Goal: Navigation & Orientation: Find specific page/section

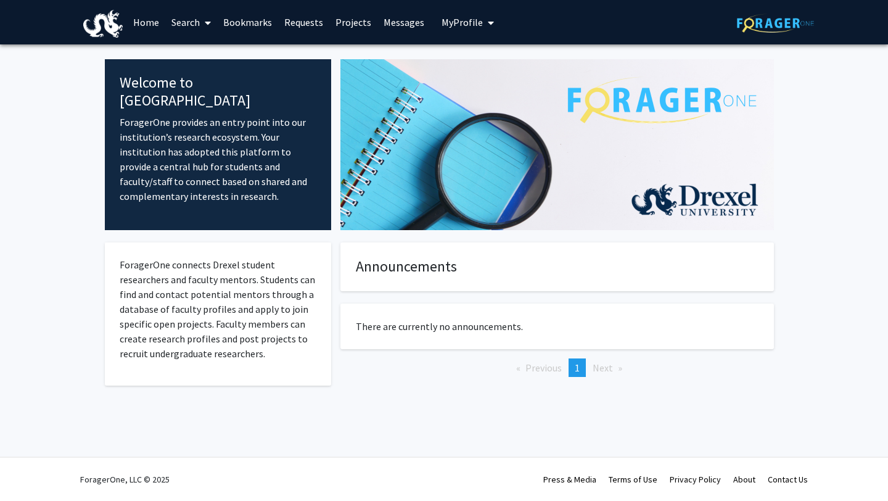
click at [138, 24] on link "Home" at bounding box center [146, 22] width 38 height 43
click at [461, 23] on span "My Profile" at bounding box center [461, 22] width 41 height 12
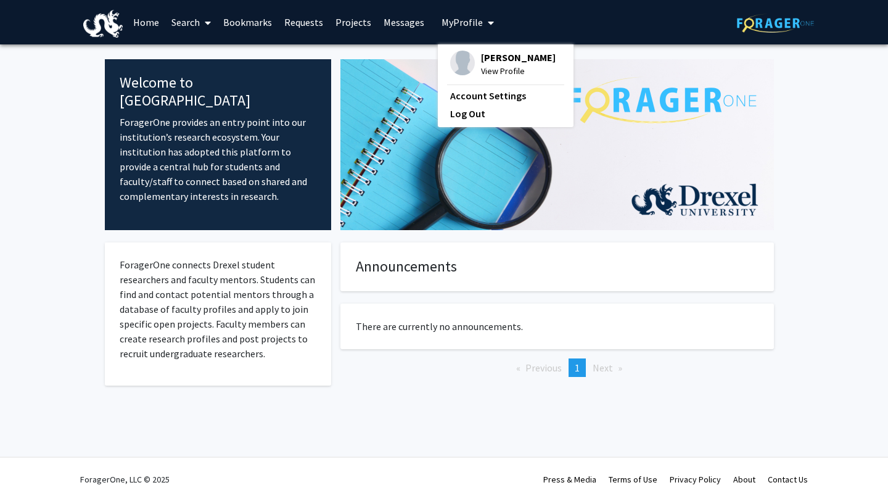
click at [260, 25] on link "Bookmarks" at bounding box center [247, 22] width 61 height 43
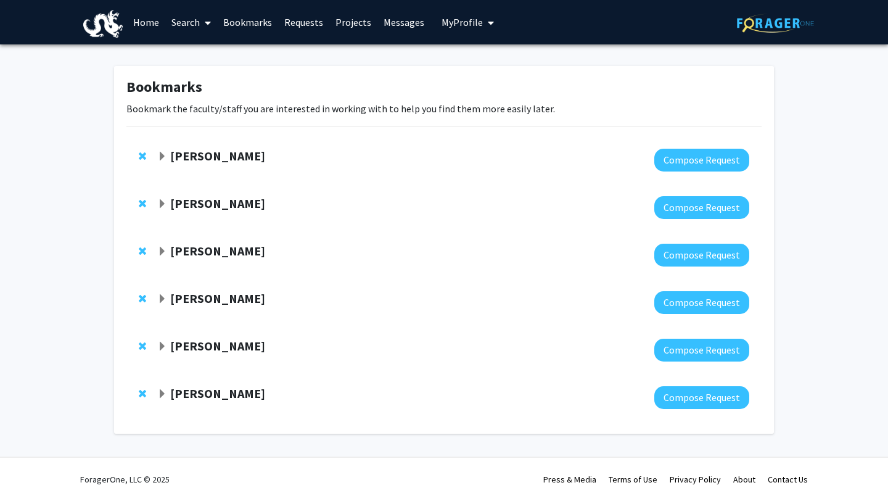
click at [160, 153] on span "Expand Steve Vitti Bookmark" at bounding box center [162, 157] width 10 height 10
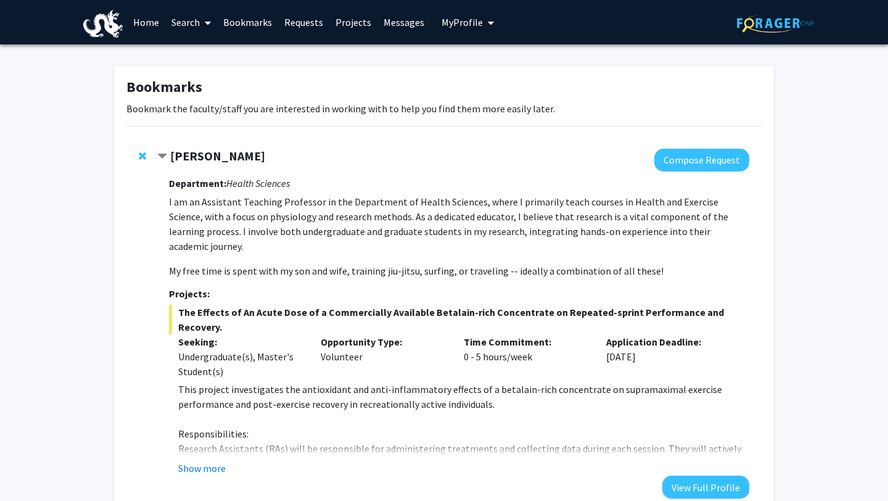
click at [160, 153] on span "Contract Steve Vitti Bookmark" at bounding box center [162, 157] width 10 height 10
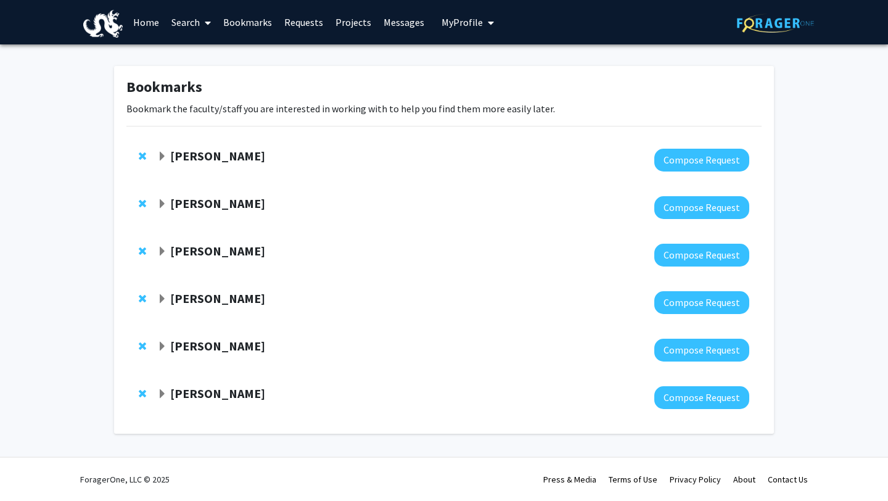
click at [162, 202] on span "Expand Meghan Smith Bookmark" at bounding box center [162, 204] width 10 height 10
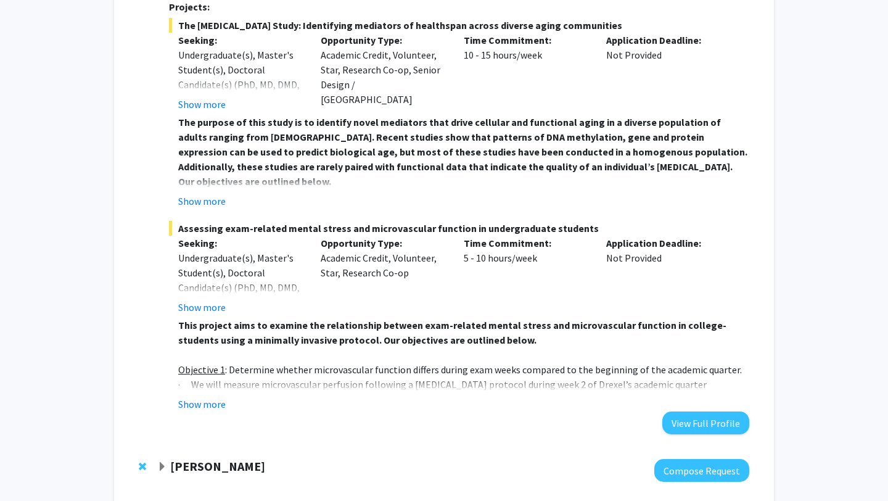
scroll to position [337, 0]
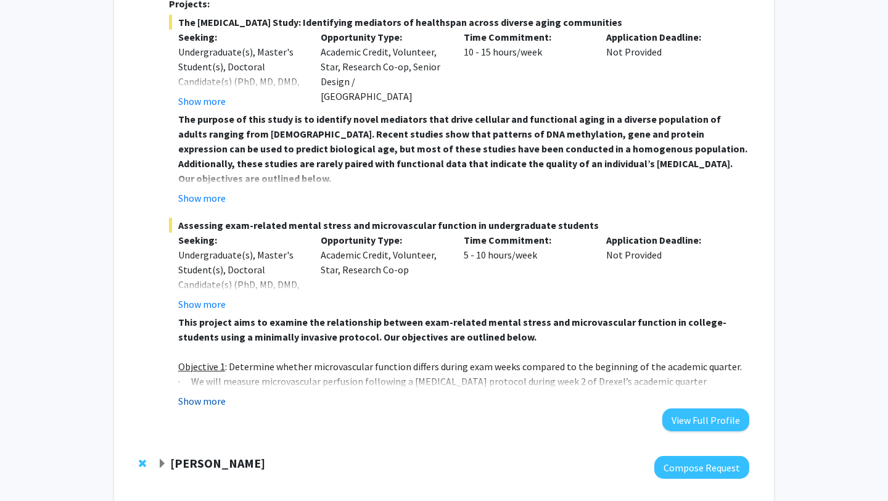
click at [205, 401] on button "Show more" at bounding box center [201, 400] width 47 height 15
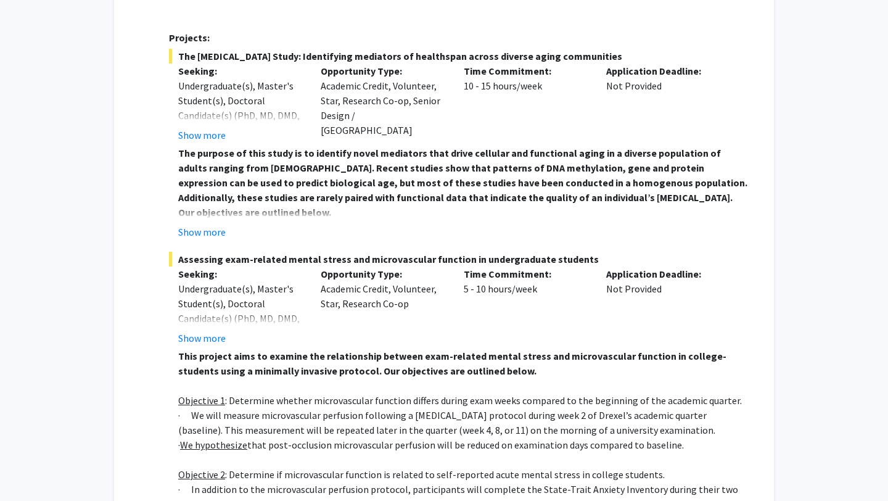
scroll to position [302, 0]
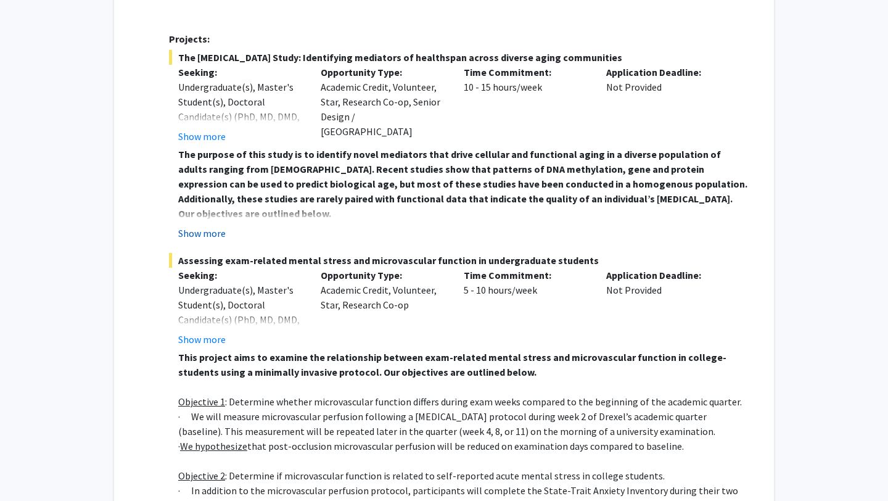
click at [203, 231] on button "Show more" at bounding box center [201, 233] width 47 height 15
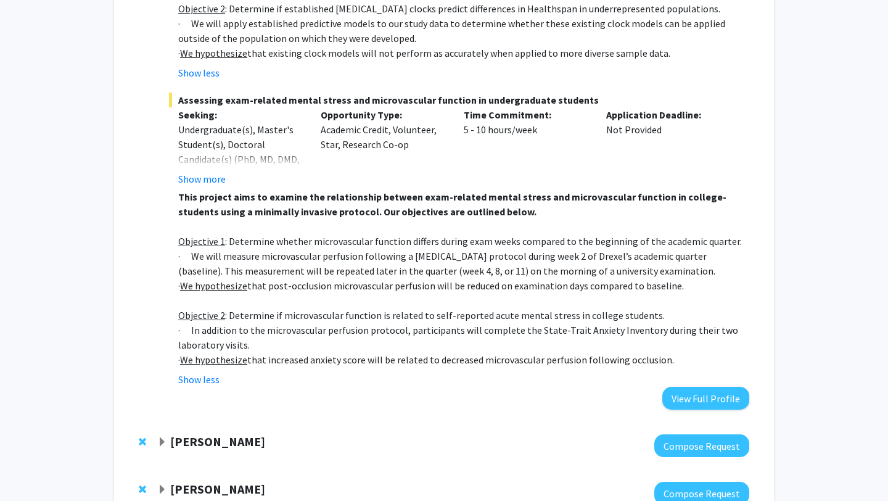
scroll to position [700, 0]
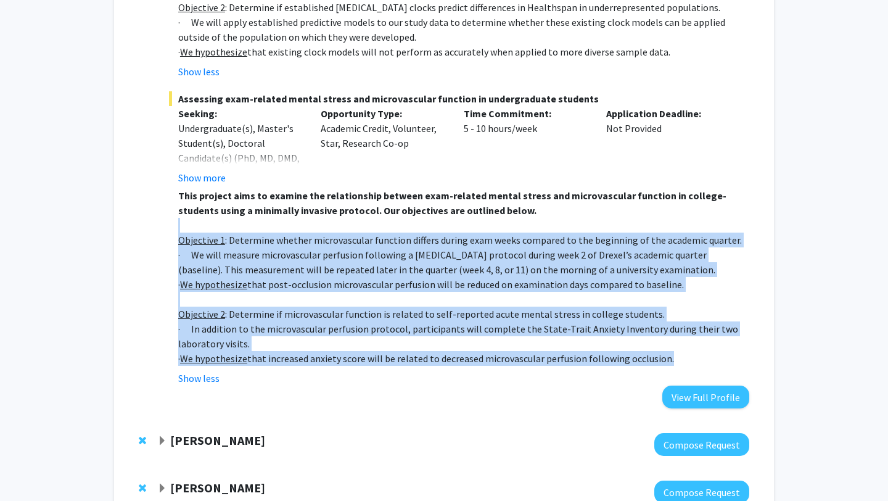
drag, startPoint x: 680, startPoint y: 356, endPoint x: 252, endPoint y: 218, distance: 449.4
click at [252, 220] on div "This project aims to examine the relationship between exam-related mental stres…" at bounding box center [463, 277] width 571 height 178
click at [252, 218] on p at bounding box center [463, 225] width 571 height 15
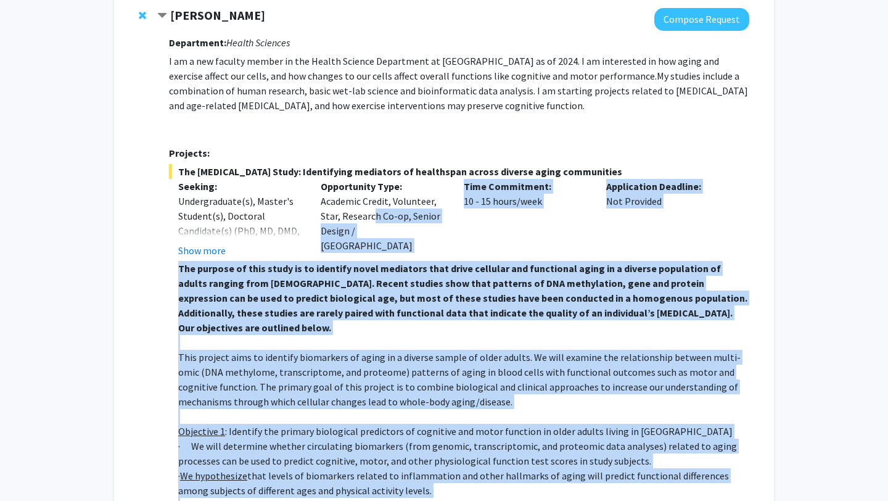
scroll to position [184, 0]
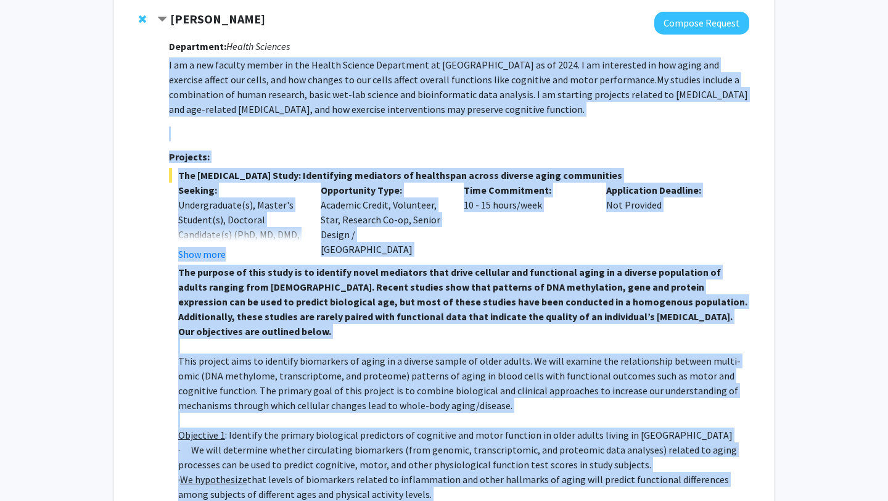
drag, startPoint x: 685, startPoint y: 356, endPoint x: 170, endPoint y: 62, distance: 593.4
click at [170, 62] on div "Department: Health Sciences I am a new faculty member in the Health Science Dep…" at bounding box center [459, 480] width 580 height 890
copy div "L ip d sit ametcon adipis el sed Doeius Tempori Utlaboreet do Magnaa Enimadmini…"
click at [320, 93] on span "My studies include a combination of human research, basic wet-lab science and b…" at bounding box center [458, 94] width 579 height 42
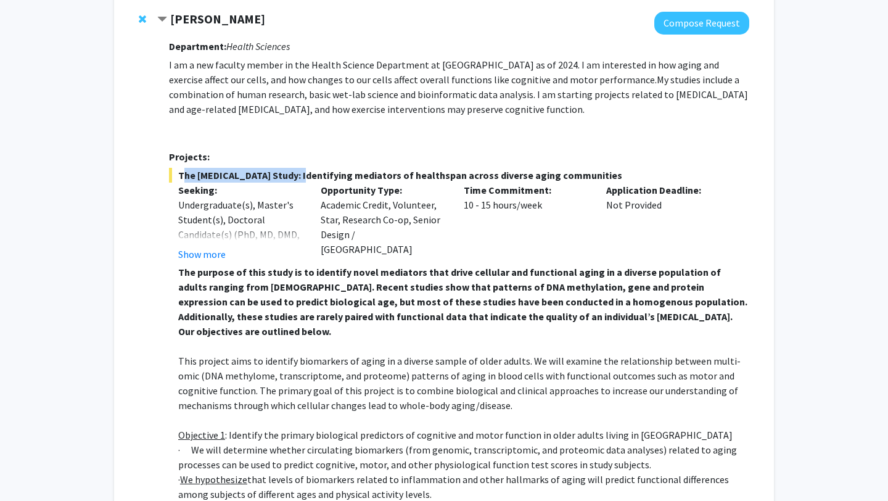
drag, startPoint x: 292, startPoint y: 178, endPoint x: 178, endPoint y: 174, distance: 114.7
click at [177, 174] on span "The [MEDICAL_DATA] Study: Identifying mediators of healthspan across diverse ag…" at bounding box center [459, 175] width 580 height 15
copy span "The [MEDICAL_DATA] Study"
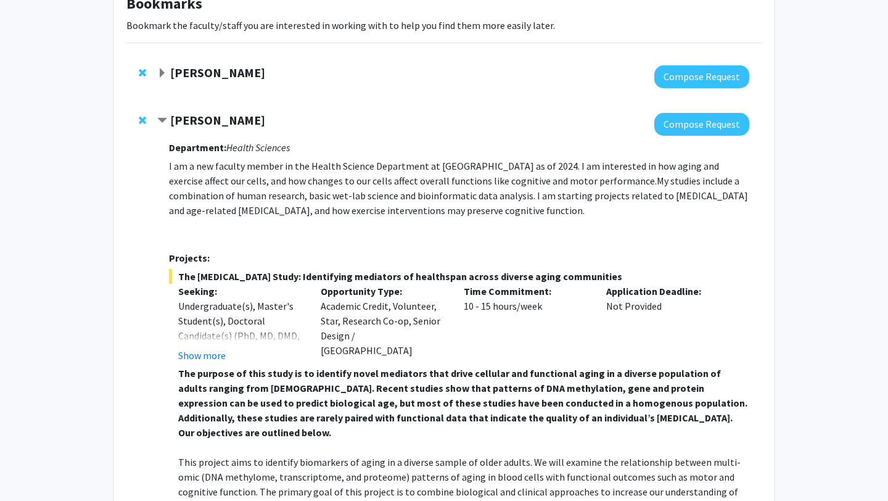
scroll to position [81, 0]
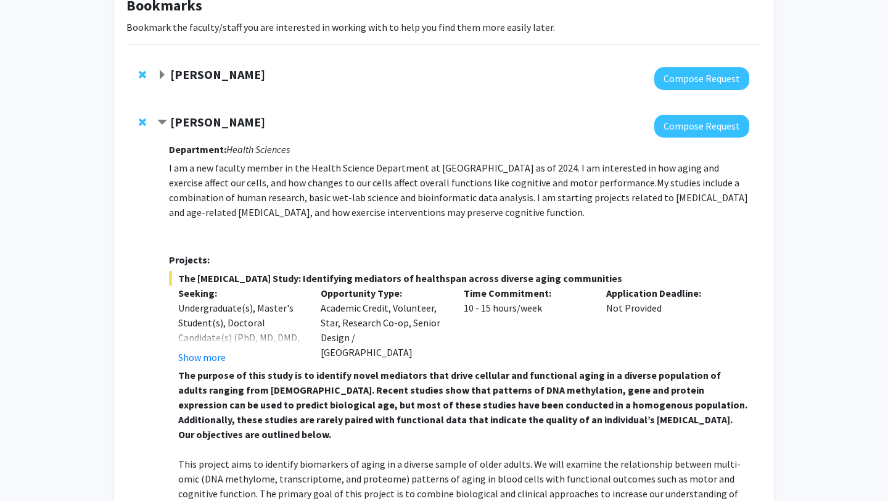
click at [165, 118] on span "Contract Meghan Smith Bookmark" at bounding box center [162, 123] width 10 height 10
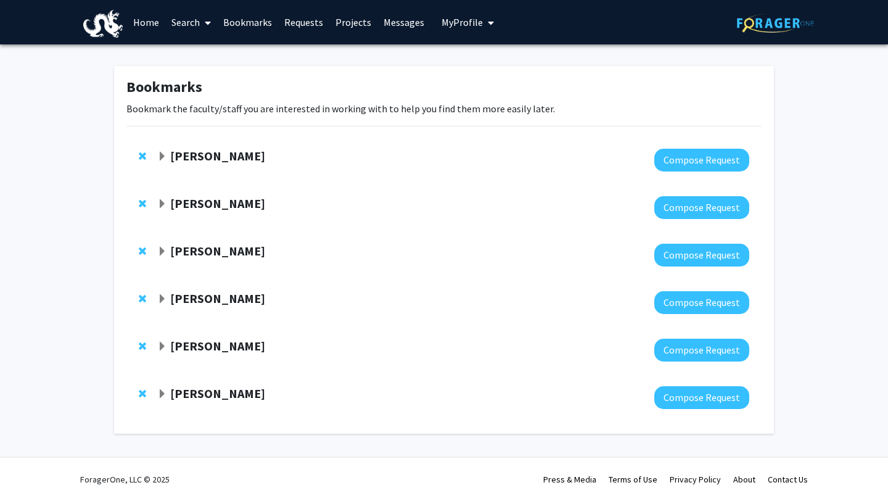
scroll to position [0, 0]
click at [141, 200] on span "Remove Meghan Smith from bookmarks" at bounding box center [142, 204] width 7 height 10
click at [166, 201] on span "Expand Joris Beld Bookmark" at bounding box center [162, 204] width 10 height 10
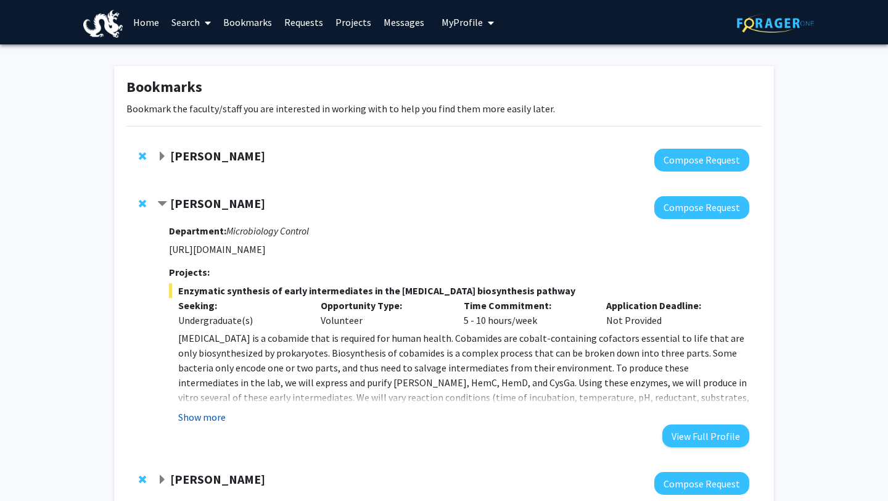
click at [207, 415] on button "Show more" at bounding box center [201, 416] width 47 height 15
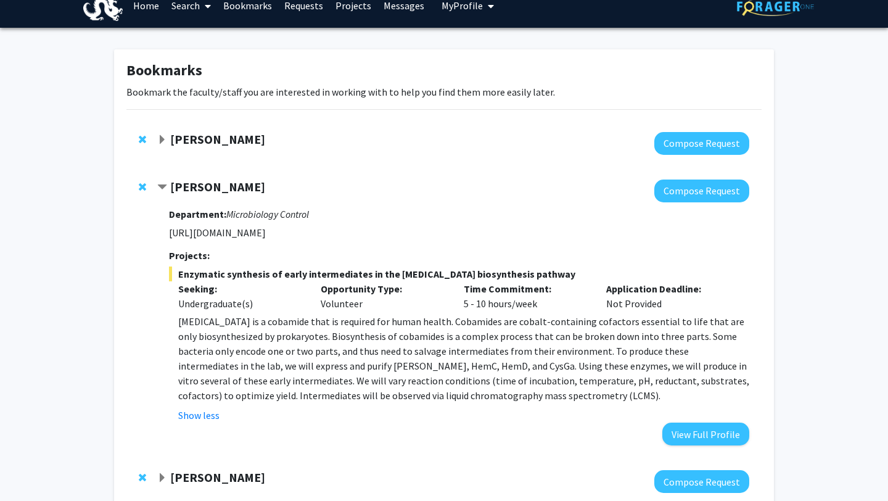
scroll to position [18, 0]
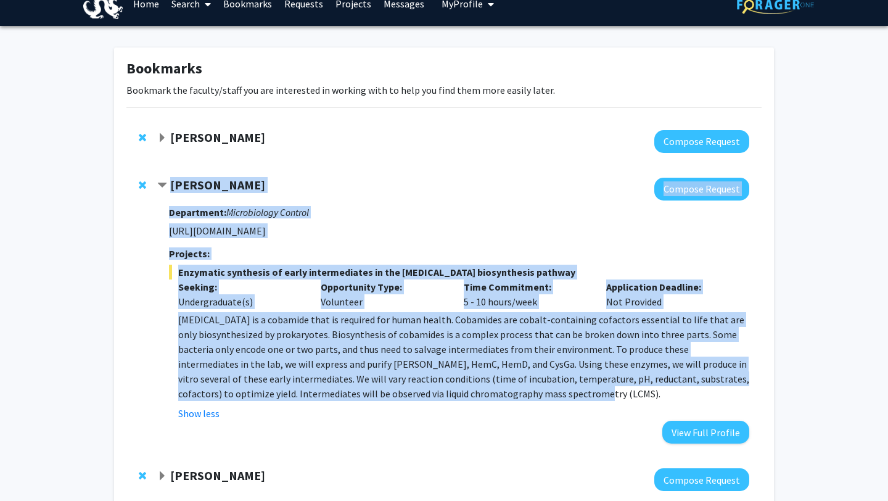
drag, startPoint x: 548, startPoint y: 399, endPoint x: 171, endPoint y: 186, distance: 432.6
click at [171, 186] on div "[PERSON_NAME] Compose Request Department: Microbiology Control [URL][DOMAIN_NAM…" at bounding box center [453, 311] width 592 height 266
copy div "[PERSON_NAME] Compose Request Department: Microbiology Control [URL][DOMAIN_NAM…"
click at [547, 213] on h3 "Department: Microbiology Control" at bounding box center [459, 213] width 580 height 12
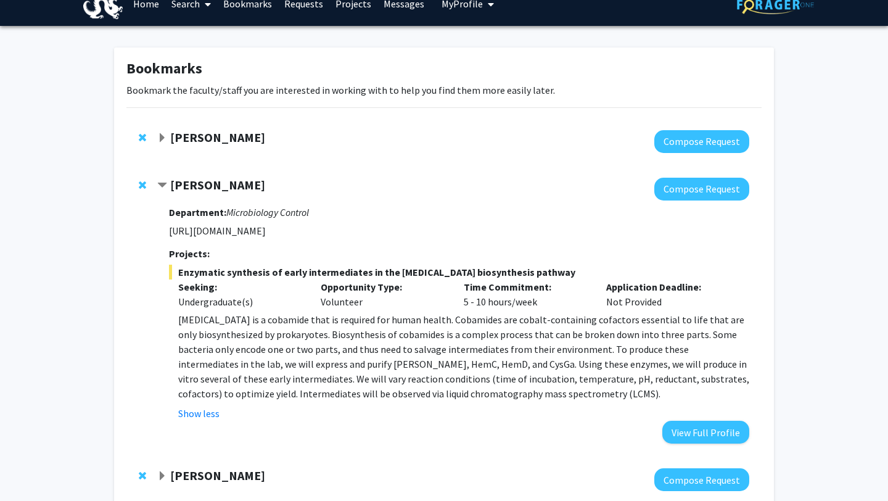
click at [142, 183] on span "Remove Joris Beld from bookmarks" at bounding box center [142, 185] width 7 height 10
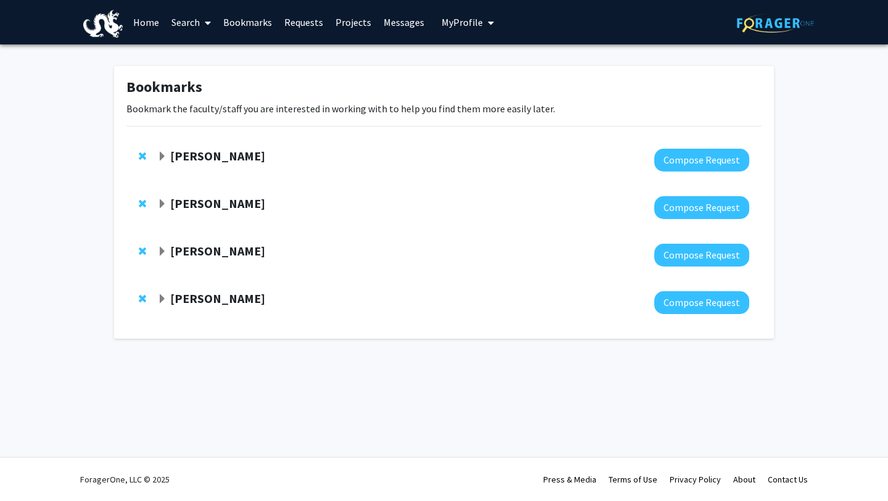
scroll to position [0, 0]
click at [161, 201] on span "Expand Mauricio Reginato Bookmark" at bounding box center [162, 204] width 10 height 10
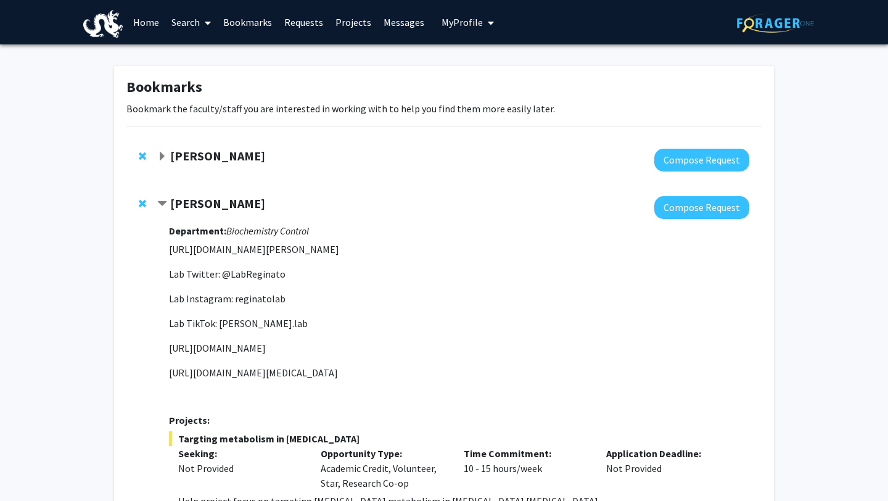
click at [162, 201] on span "Contract Mauricio Reginato Bookmark" at bounding box center [162, 204] width 10 height 10
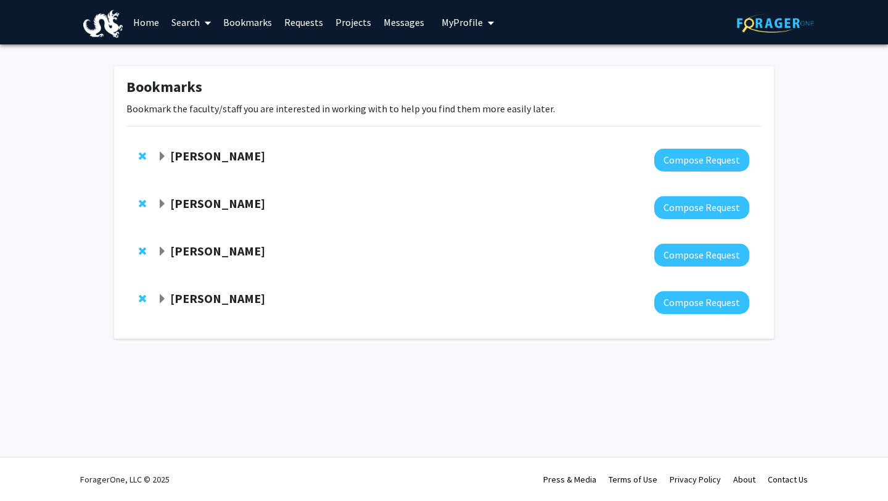
click at [141, 197] on div at bounding box center [145, 203] width 12 height 15
click at [161, 249] on span "Expand Eishi Noguchi Bookmark" at bounding box center [162, 252] width 10 height 10
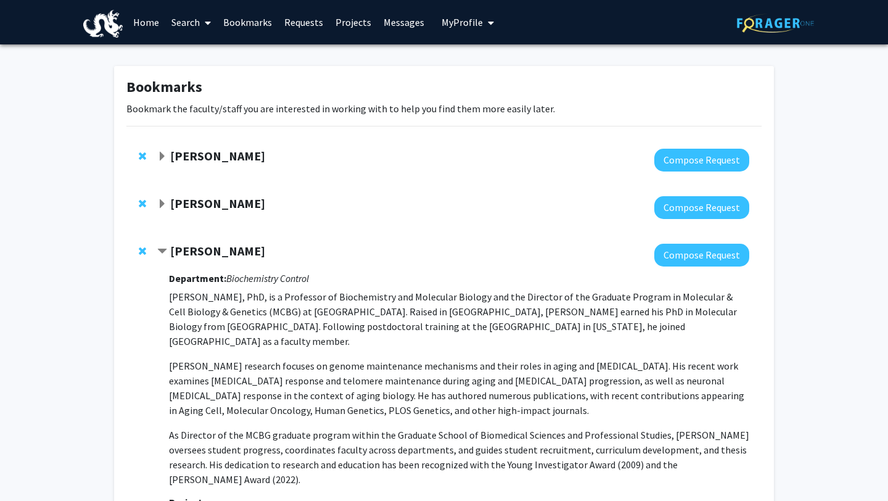
click at [159, 247] on span "Contract Eishi Noguchi Bookmark" at bounding box center [162, 252] width 10 height 10
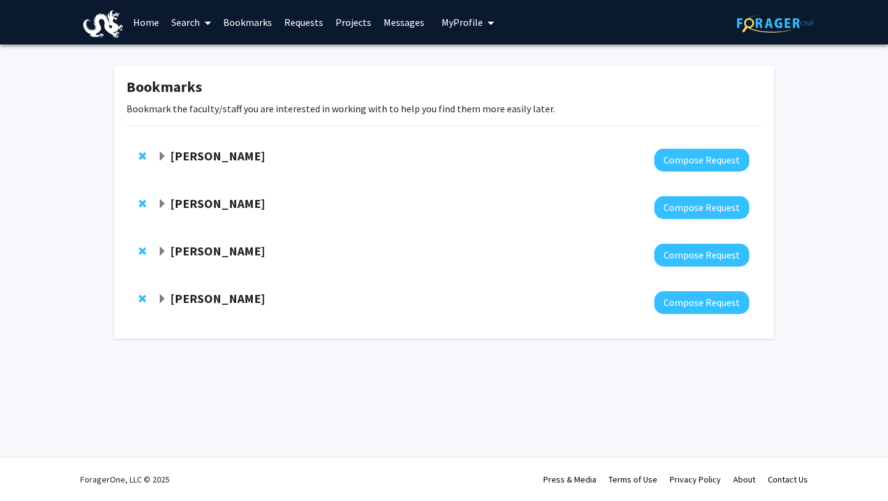
click at [143, 248] on span "Remove Eishi Noguchi from bookmarks" at bounding box center [142, 251] width 7 height 10
click at [144, 200] on span "Remove Mauricio Reginato from bookmarks" at bounding box center [142, 204] width 7 height 10
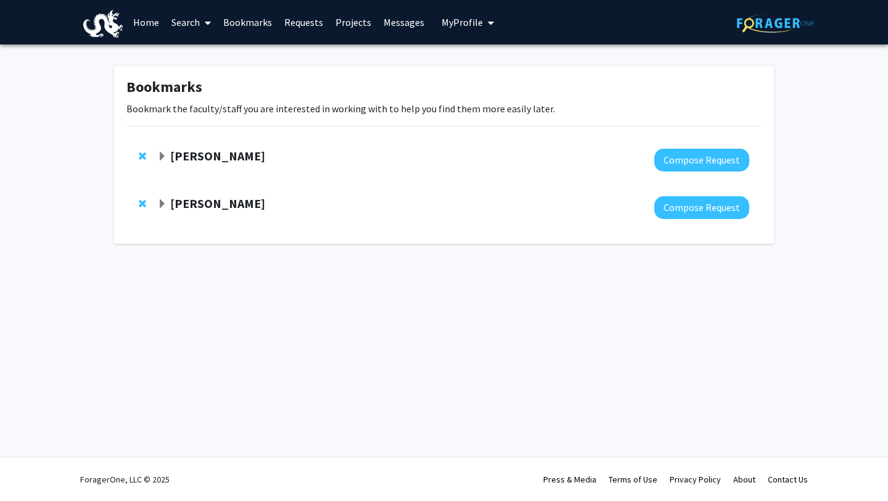
click at [160, 205] on span "Expand Stephanie Manasse Bookmark" at bounding box center [162, 204] width 10 height 10
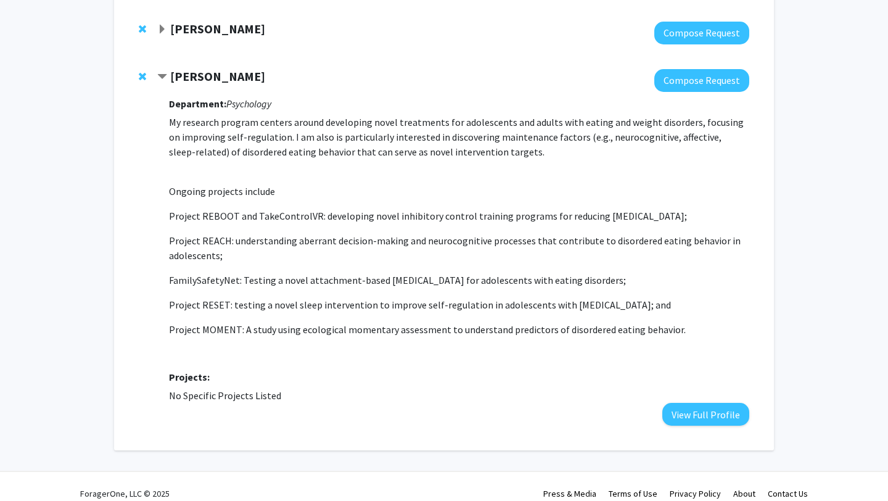
scroll to position [126, 0]
click at [162, 30] on span "Expand Steve Vitti Bookmark" at bounding box center [162, 30] width 10 height 10
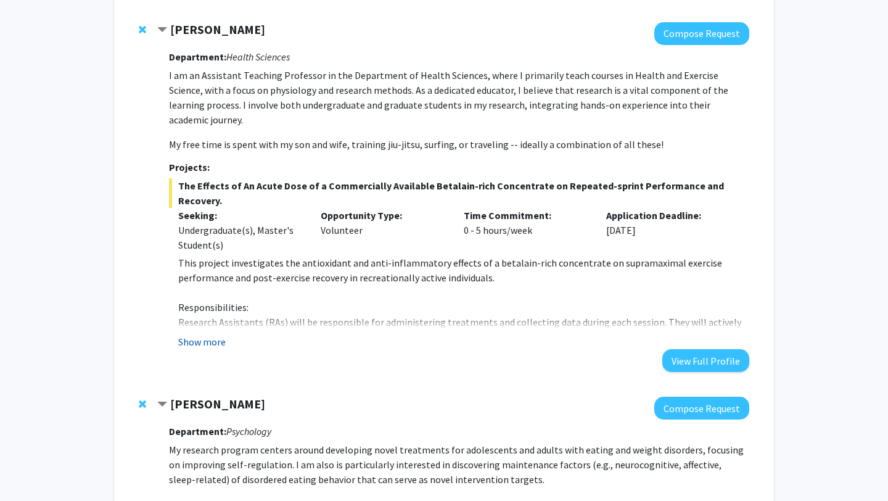
click at [208, 334] on button "Show more" at bounding box center [201, 341] width 47 height 15
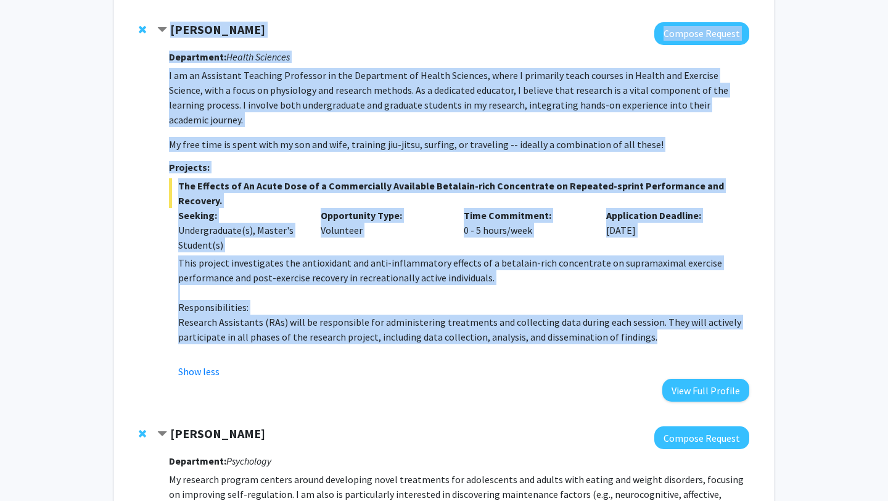
drag, startPoint x: 660, startPoint y: 309, endPoint x: 172, endPoint y: 30, distance: 562.5
click at [172, 30] on div "[PERSON_NAME] Compose Request Department: Health Sciences I am an Assistant Tea…" at bounding box center [453, 211] width 592 height 379
copy div "[PERSON_NAME] Compose Request Department: Health Sciences I am an Assistant Tea…"
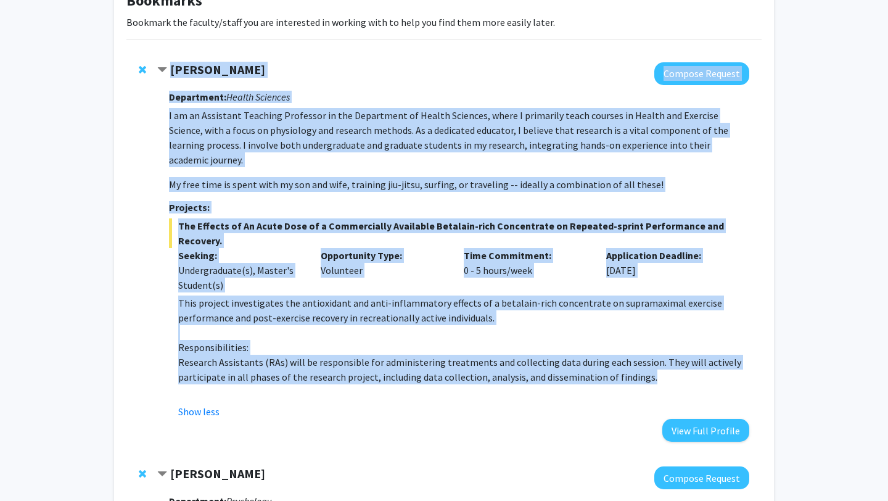
scroll to position [75, 0]
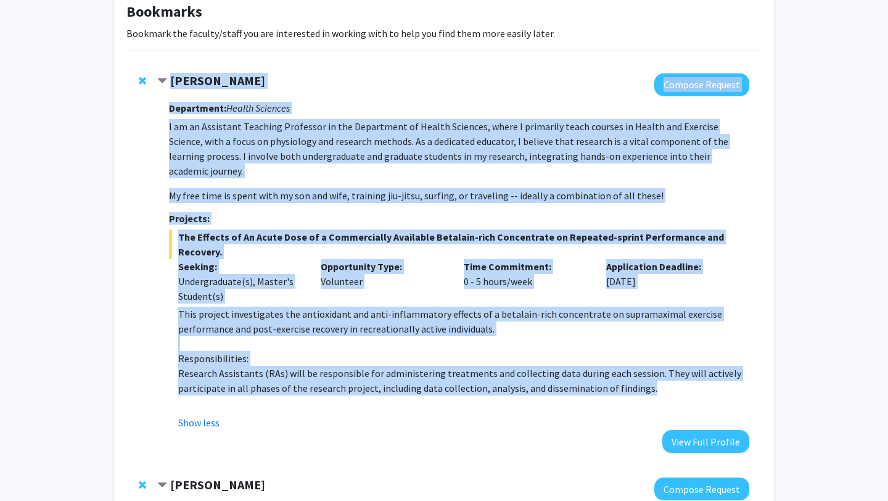
click at [339, 81] on div "[PERSON_NAME]" at bounding box center [290, 80] width 266 height 15
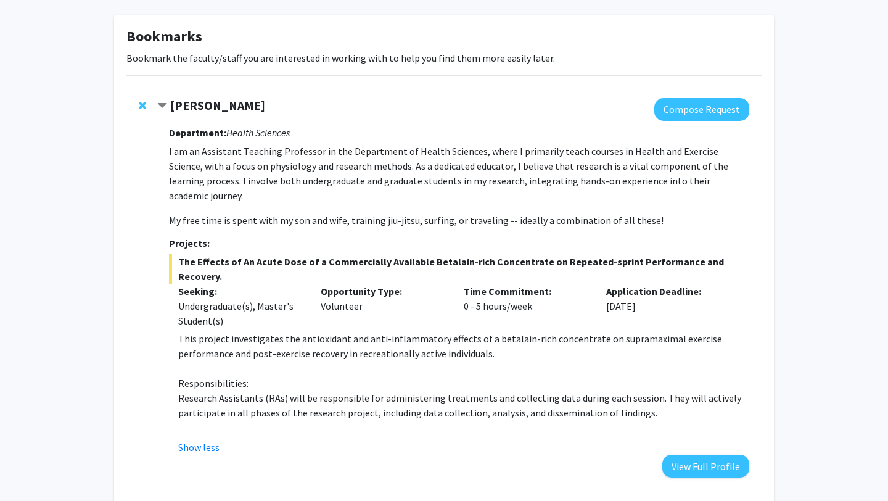
scroll to position [49, 0]
